Goal: Task Accomplishment & Management: Use online tool/utility

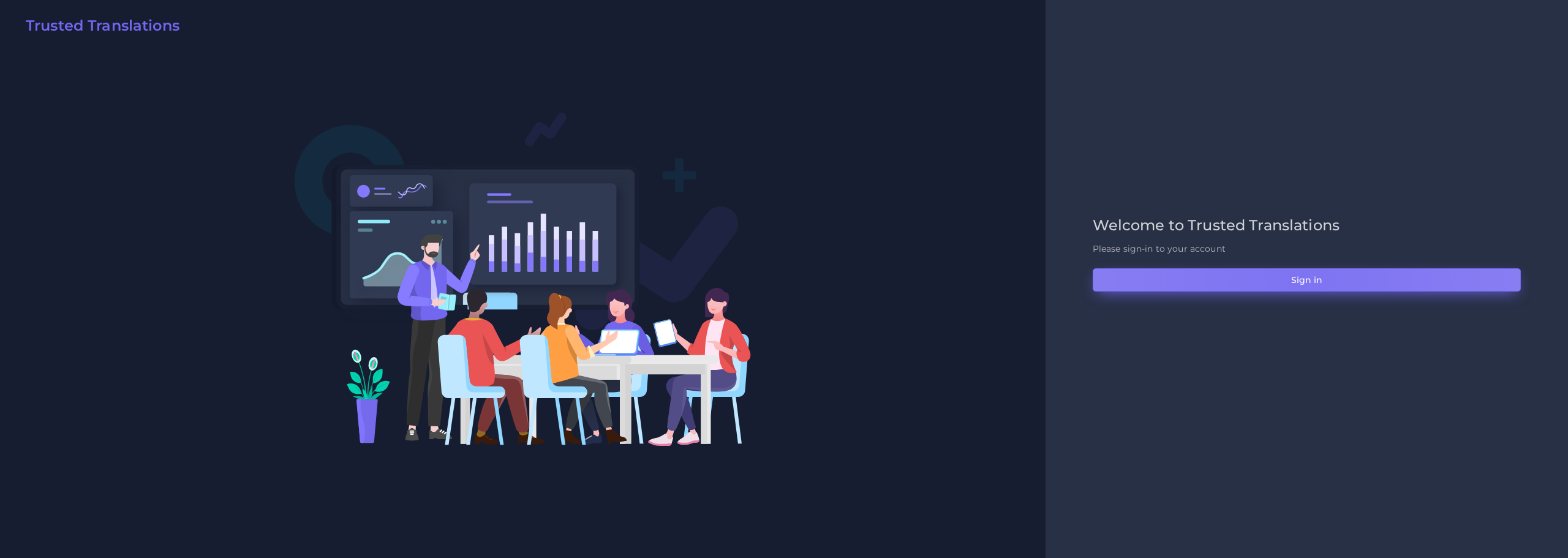
click at [1298, 280] on button "Sign in" at bounding box center [1307, 280] width 428 height 24
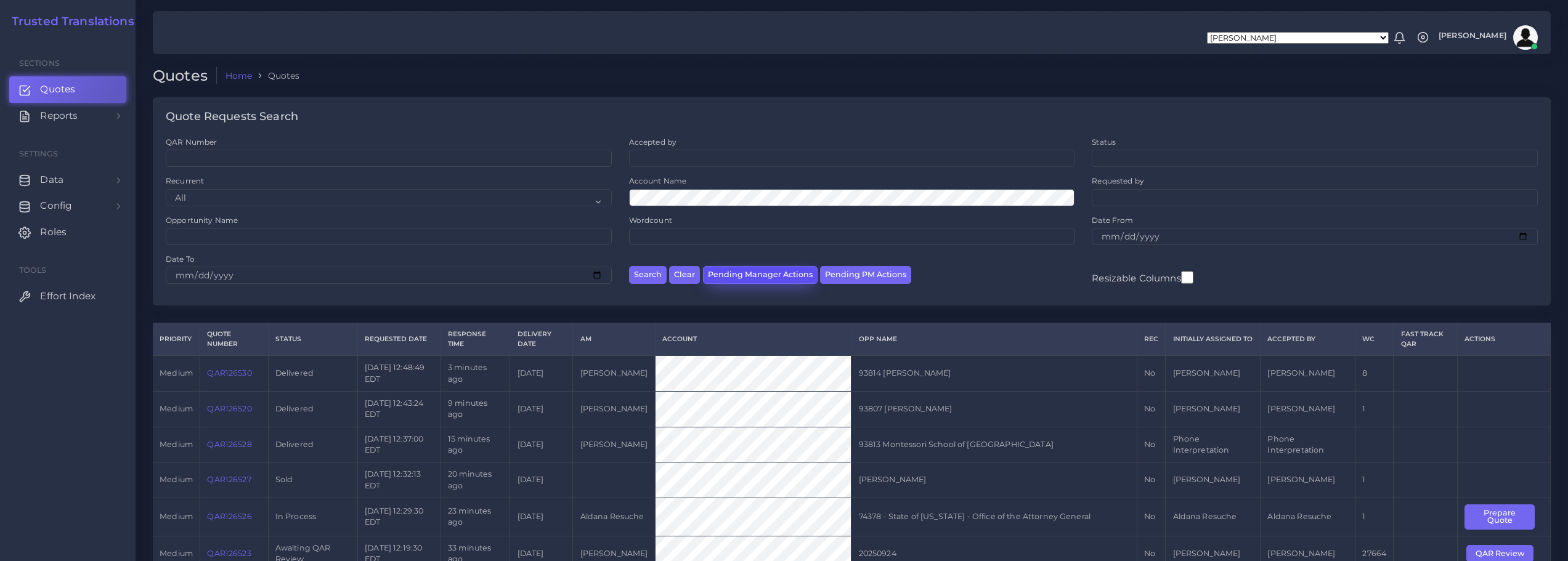
click at [794, 273] on button "Pending Manager Actions" at bounding box center [760, 276] width 115 height 18
select select "awaiting_manager_initial_review"
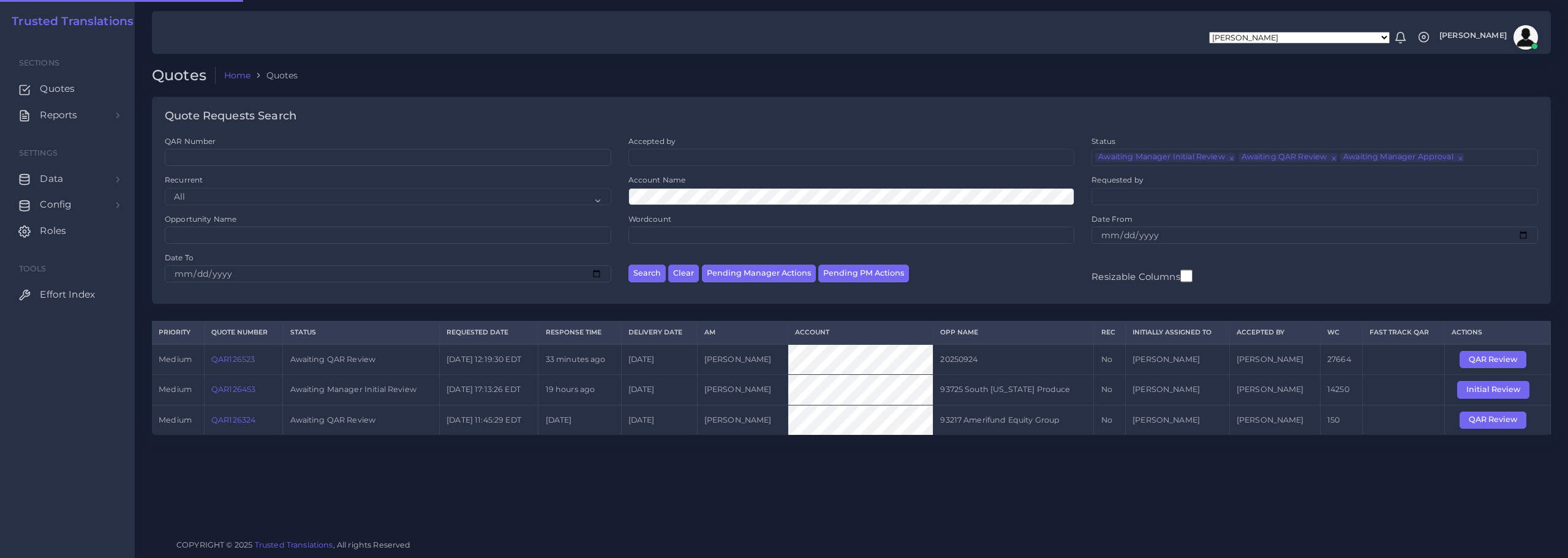
scroll to position [29, 0]
drag, startPoint x: 231, startPoint y: 364, endPoint x: 262, endPoint y: 364, distance: 31.0
click at [262, 364] on td "QAR126523" at bounding box center [243, 360] width 79 height 30
copy link "QAR126523"
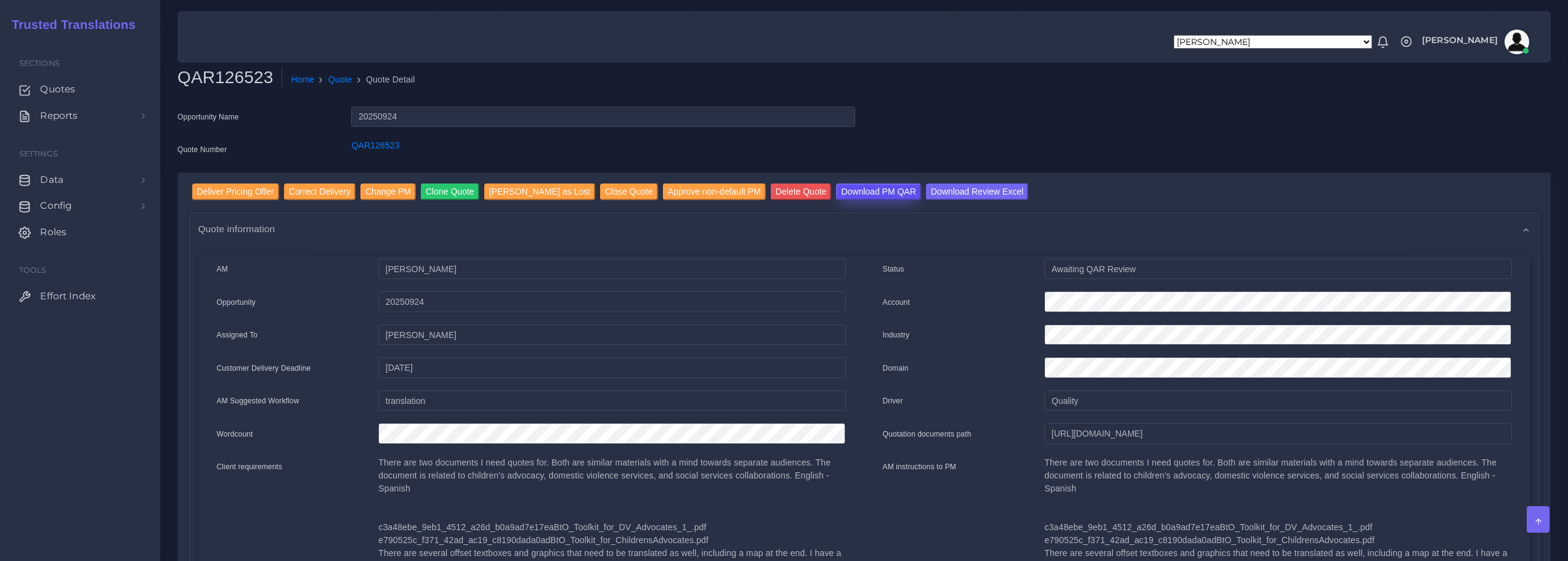
click at [863, 196] on input "Download PM QAR" at bounding box center [878, 192] width 84 height 17
click at [935, 189] on input "Download Review Excel" at bounding box center [978, 192] width 103 height 17
click at [256, 189] on input "Deliver Pricing Offer" at bounding box center [236, 192] width 87 height 17
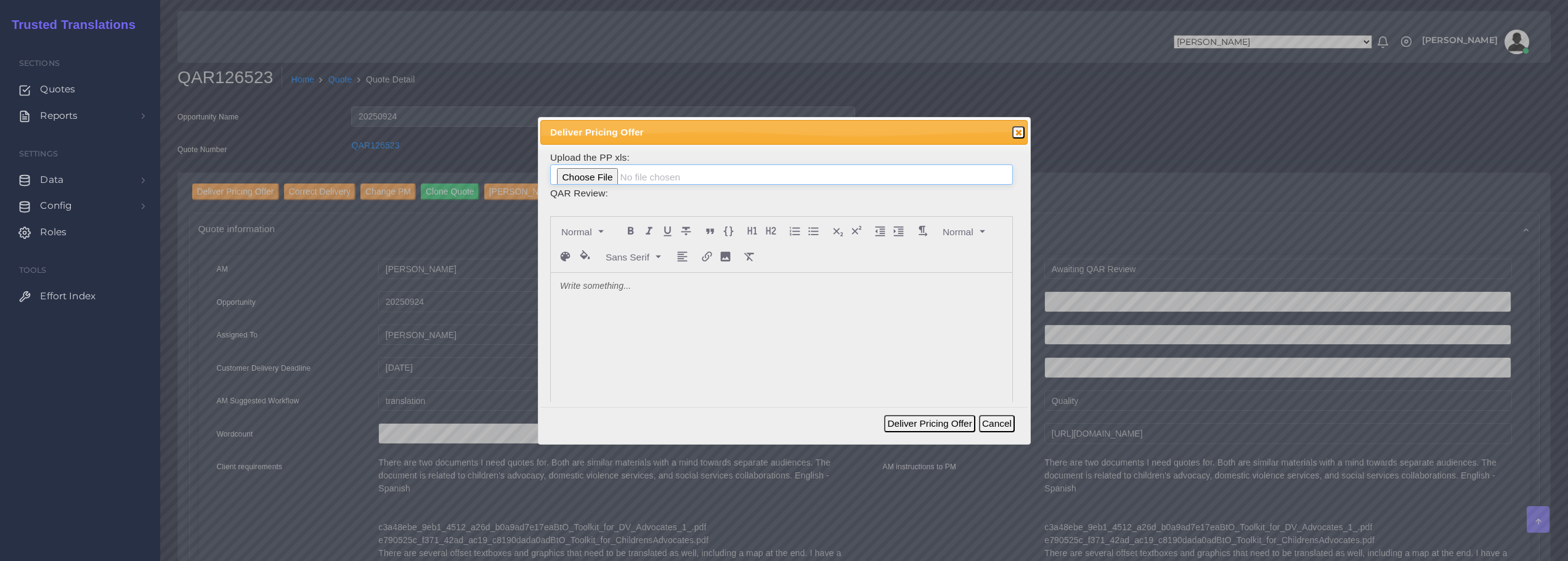
click at [572, 175] on input "file" at bounding box center [781, 175] width 463 height 21
type input "C:\fakepath\126523_Illinois_Language_Services_ToAM.xlsx"
click at [650, 293] on div at bounding box center [781, 364] width 461 height 185
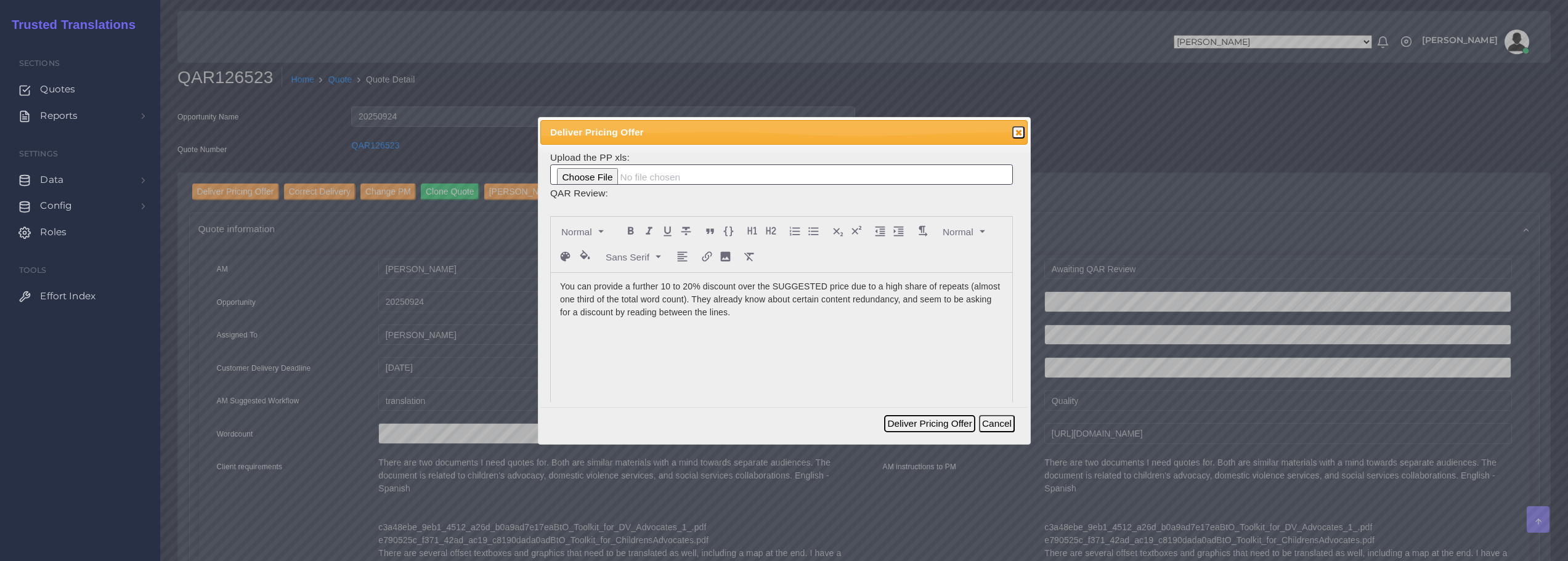
click at [911, 421] on button "Deliver Pricing Offer" at bounding box center [929, 424] width 91 height 17
